Goal: Information Seeking & Learning: Check status

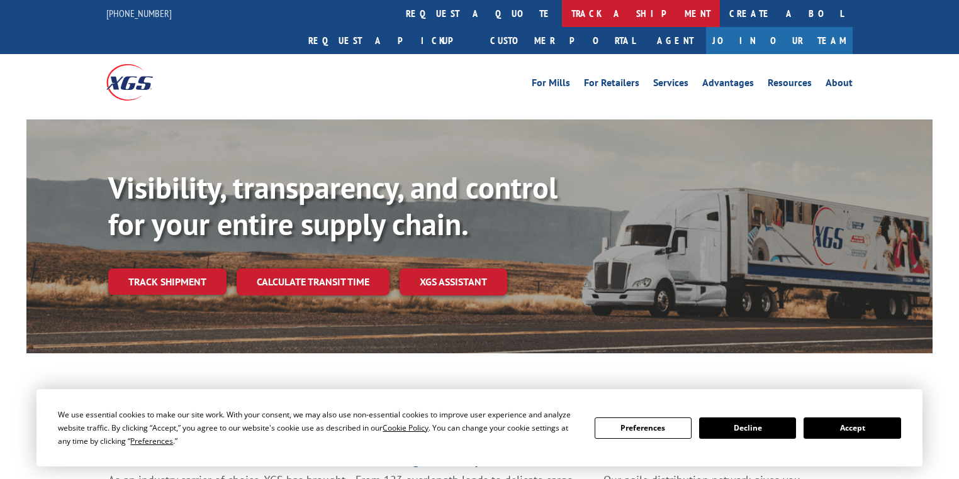
click at [562, 11] on link "track a shipment" at bounding box center [641, 13] width 158 height 27
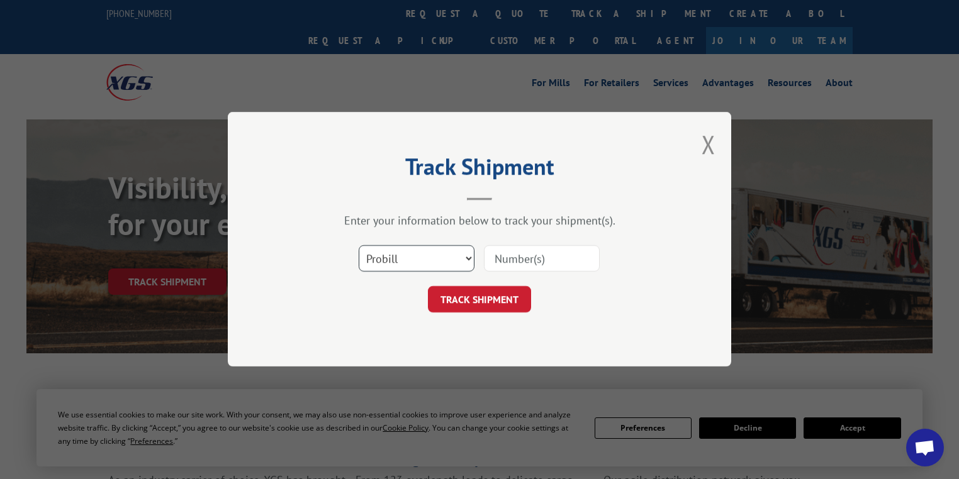
click at [412, 257] on select "Select category... Probill BOL PO" at bounding box center [416, 259] width 116 height 26
select select "po"
click at [358, 246] on select "Select category... Probill BOL PO" at bounding box center [416, 259] width 116 height 26
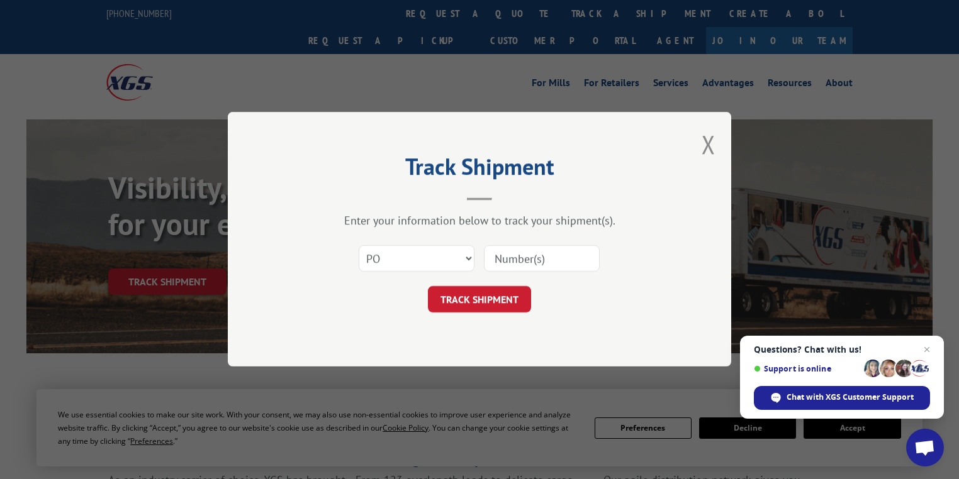
click at [517, 259] on input at bounding box center [542, 259] width 116 height 26
paste input "44458834"
type input "44458834"
click at [517, 309] on button "TRACK SHIPMENT" at bounding box center [479, 300] width 103 height 26
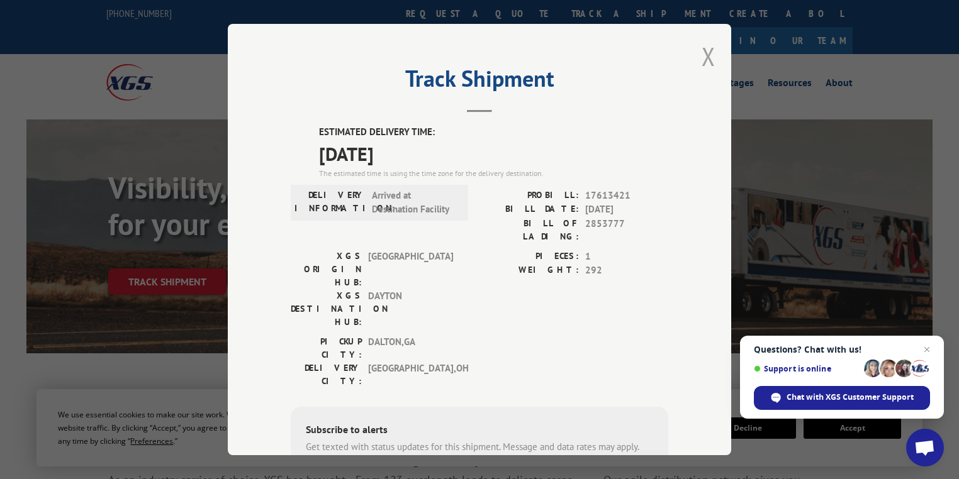
click at [708, 60] on button "Close modal" at bounding box center [708, 56] width 14 height 33
